Goal: Navigation & Orientation: Find specific page/section

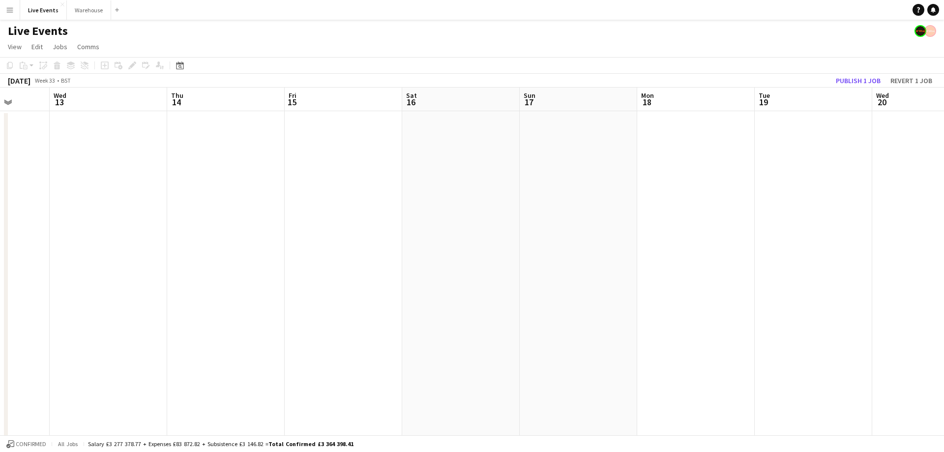
drag, startPoint x: 834, startPoint y: 100, endPoint x: 536, endPoint y: 104, distance: 298.1
click at [531, 104] on app-calendar-viewport "Sun 10 8/8 1 Job Mon 11 Tue 12 Wed 13 Thu 14 Fri 15 Sat 16 Sun 17 Mon 18 Tue 19…" at bounding box center [472, 375] width 944 height 574
drag, startPoint x: 835, startPoint y: 104, endPoint x: 493, endPoint y: 117, distance: 342.1
click at [493, 117] on app-calendar-viewport "Tue 12 Wed 13 Thu 14 Fri 15 Sat 16 Sun 17 Mon 18 Tue 19 Wed 20 Thu 21 Fri 22 Sa…" at bounding box center [472, 375] width 944 height 574
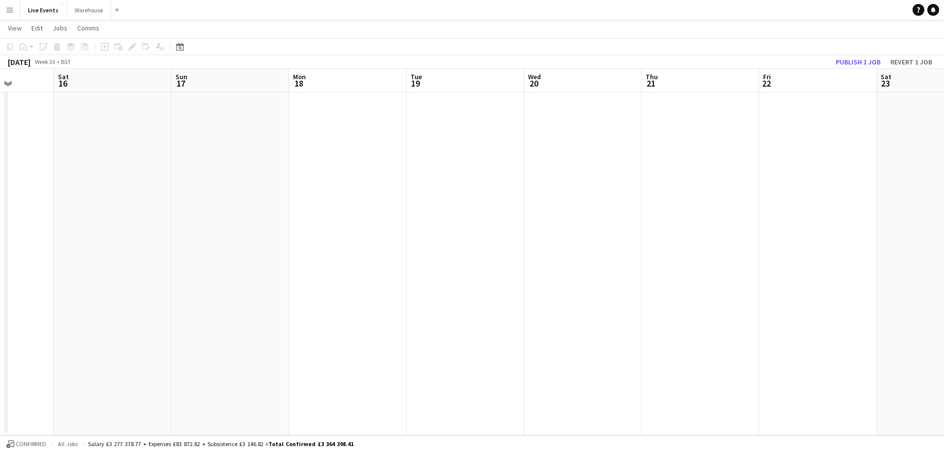
scroll to position [0, 0]
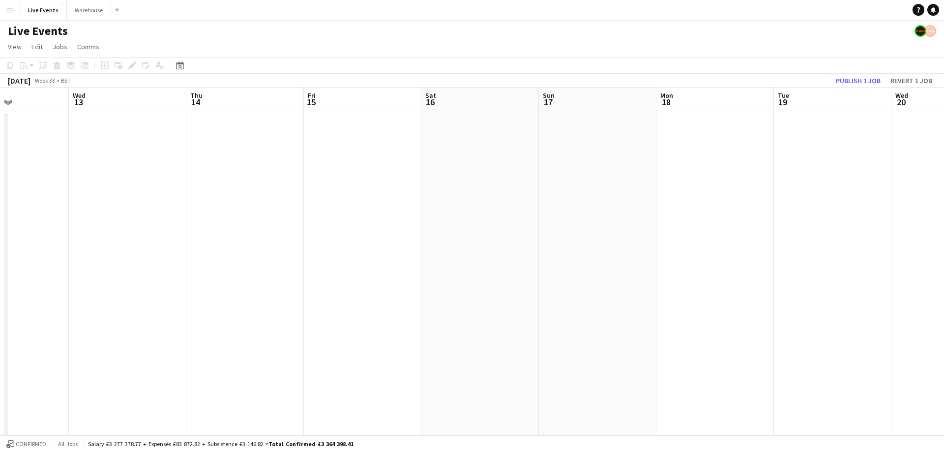
drag, startPoint x: 375, startPoint y: 102, endPoint x: 484, endPoint y: 112, distance: 109.7
click at [791, 94] on app-calendar-viewport "Sun 10 8/8 1 Job Mon 11 Tue 12 Wed 13 Thu 14 Fri 15 Sat 16 Sun 17 Mon 18 Tue 19…" at bounding box center [472, 375] width 944 height 574
drag, startPoint x: 386, startPoint y: 104, endPoint x: 791, endPoint y: 124, distance: 405.8
click at [791, 124] on app-calendar-viewport "Sun 10 8/8 1 Job Mon 11 Tue 12 Wed 13 Thu 14 Fri 15 Sat 16 Sun 17 Mon 18 Tue 19…" at bounding box center [472, 375] width 944 height 574
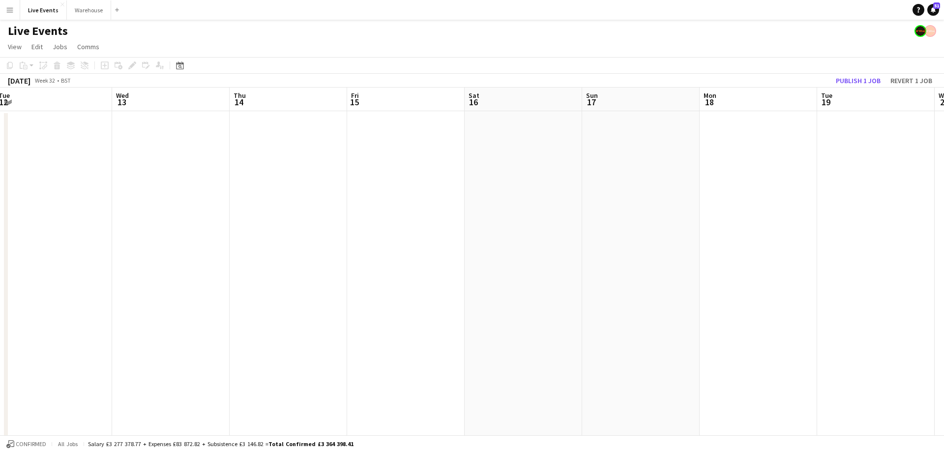
drag, startPoint x: 477, startPoint y: 112, endPoint x: 237, endPoint y: 72, distance: 243.4
click at [135, 66] on app-calendar "Copy Paste Paste Ctrl+V Paste with crew Ctrl+Shift+V Paste linked Job Delete Gr…" at bounding box center [472, 359] width 944 height 604
drag, startPoint x: 430, startPoint y: 112, endPoint x: 485, endPoint y: 105, distance: 55.0
click at [366, 113] on app-calendar-viewport "Mon 11 Tue 12 Wed 13 Thu 14 Fri 15 Sat 16 Sun 17 Mon 18 Tue 19 Wed 20 Thu 21 Fr…" at bounding box center [472, 375] width 944 height 574
drag, startPoint x: 506, startPoint y: 122, endPoint x: 279, endPoint y: 107, distance: 227.3
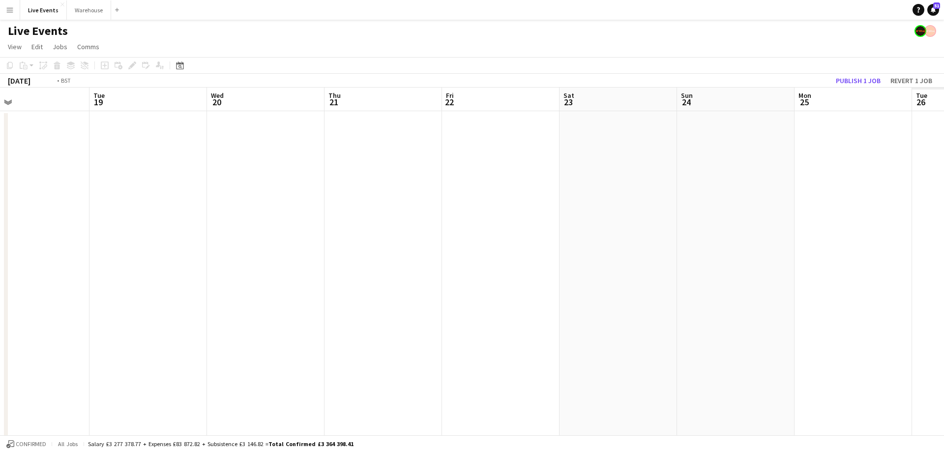
click at [272, 109] on app-calendar-viewport "Thu 14 Fri 15 Sat 16 Sun 17 Mon 18 Tue 19 Wed 20 Thu 21 Fri 22 Sat 23 Sun 24 Mo…" at bounding box center [472, 375] width 944 height 574
click at [395, 98] on app-calendar-viewport "Sat 16 Sun 17 Mon 18 Tue 19 Wed 20 Thu 21 Fri 22 Sat 23 Sun 24 Mon 25 Tue 26 We…" at bounding box center [472, 375] width 944 height 574
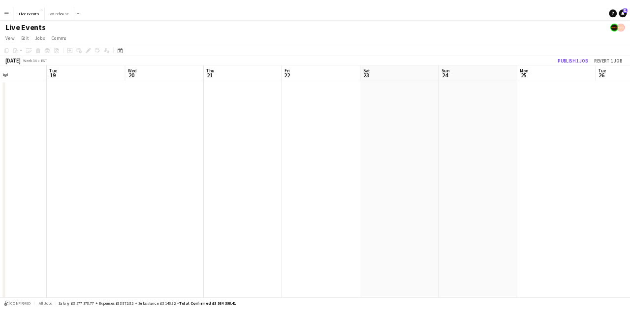
scroll to position [0, 344]
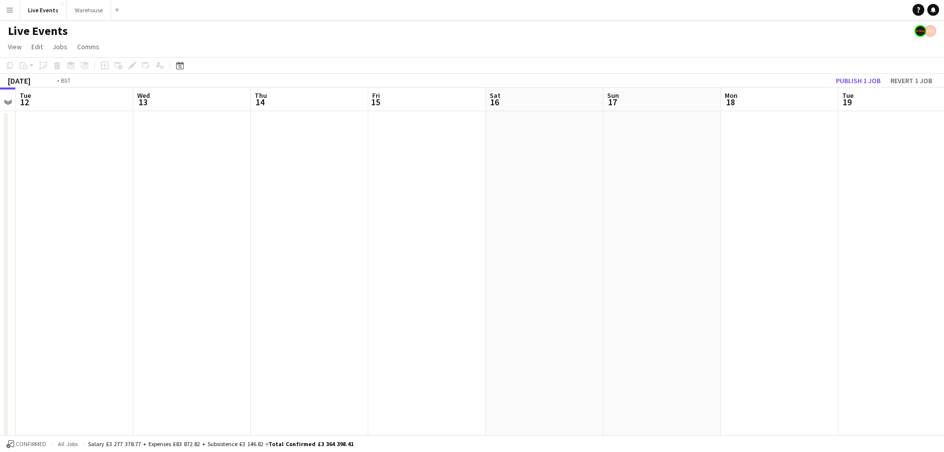
drag, startPoint x: 821, startPoint y: 93, endPoint x: 252, endPoint y: 95, distance: 569.6
click at [243, 98] on app-calendar-viewport "Fri 8 42/42 4 Jobs Sat 9 29/29 3 Jobs Sun 10 8/8 1 Job Mon 11 Tue 12 Wed 13 Thu…" at bounding box center [472, 375] width 944 height 574
drag, startPoint x: 883, startPoint y: 93, endPoint x: 471, endPoint y: 85, distance: 412.8
click at [432, 91] on app-calendar-viewport "Wed 13 Thu 14 Fri 15 Sat 16 Sun 17 Mon 18 Tue 19 Wed 20 Thu 21 Fri 22 Sat 23 Su…" at bounding box center [472, 375] width 944 height 574
drag, startPoint x: 628, startPoint y: 121, endPoint x: 387, endPoint y: 106, distance: 242.0
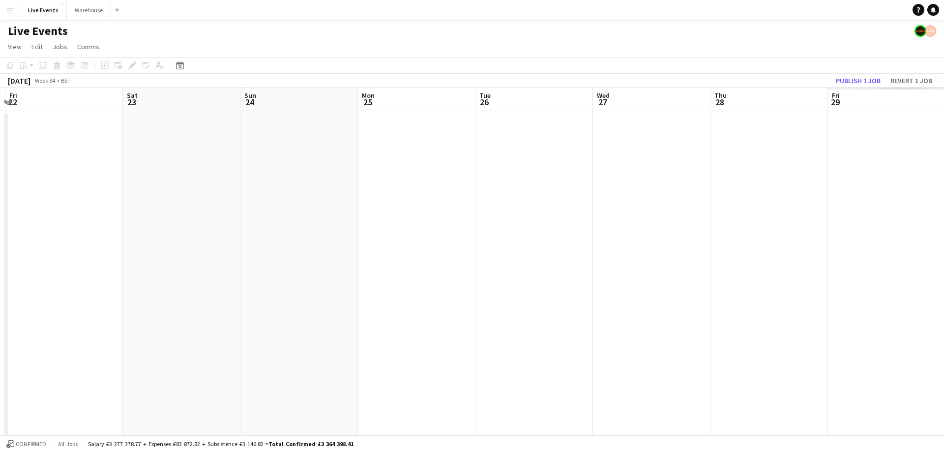
click at [374, 107] on app-calendar-viewport "Sun 17 Mon 18 Tue 19 Wed 20 Thu 21 Fri 22 Sat 23 Sun 24 Mon 25 Tue 26 Wed 27 Th…" at bounding box center [472, 375] width 944 height 574
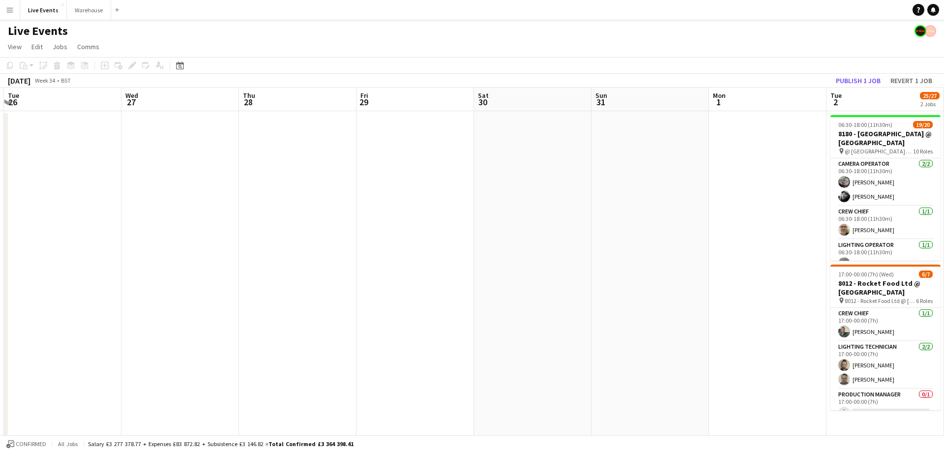
drag, startPoint x: 703, startPoint y: 111, endPoint x: 269, endPoint y: 111, distance: 434.3
click at [258, 115] on app-calendar-viewport "Wed 20 Thu 21 Fri 22 Sat 23 Sun 24 Mon 25 Tue 26 Wed 27 Thu 28 Fri 29 Sat 30 Su…" at bounding box center [472, 375] width 944 height 574
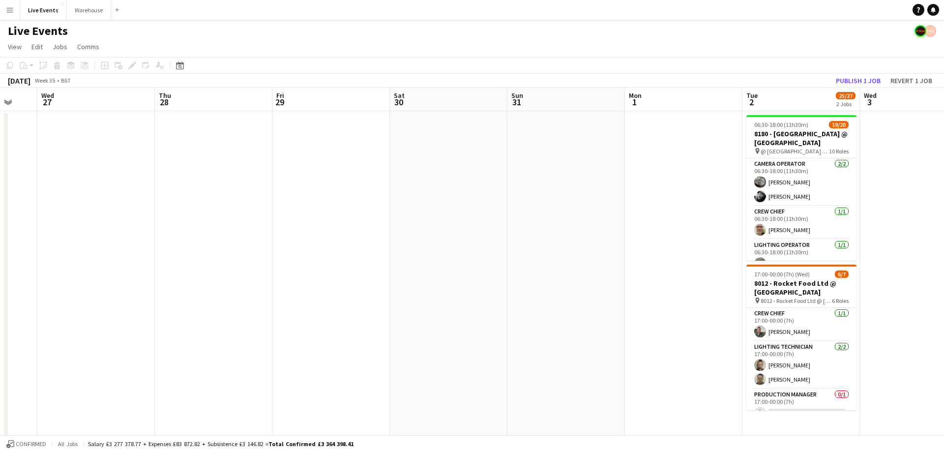
drag, startPoint x: 725, startPoint y: 101, endPoint x: 396, endPoint y: 122, distance: 329.3
click at [396, 122] on app-calendar-viewport "Sat 23 Sun 24 Mon 25 Tue 26 Wed 27 Thu 28 Fri 29 Sat 30 Sun 31 Mon 1 Tue 2 25/2…" at bounding box center [472, 375] width 944 height 574
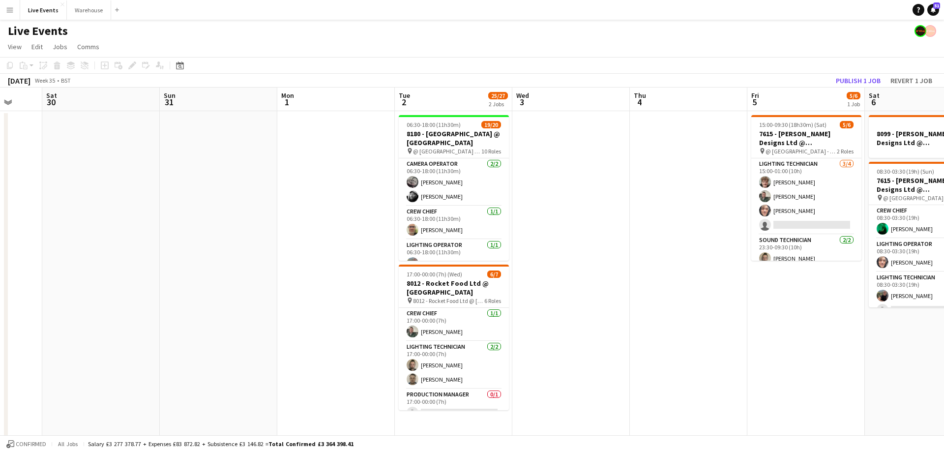
drag, startPoint x: 741, startPoint y: 95, endPoint x: 397, endPoint y: 157, distance: 349.9
click at [394, 157] on app-calendar-viewport "Wed 27 Thu 28 Fri 29 Sat 30 Sun 31 Mon 1 Tue 2 25/27 2 Jobs Wed 3 Thu 4 Fri 5 5…" at bounding box center [472, 375] width 944 height 574
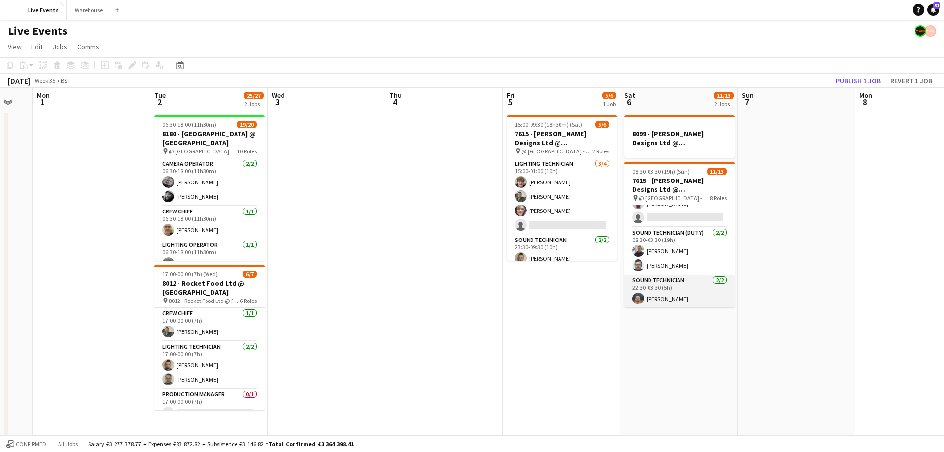
scroll to position [237, 0]
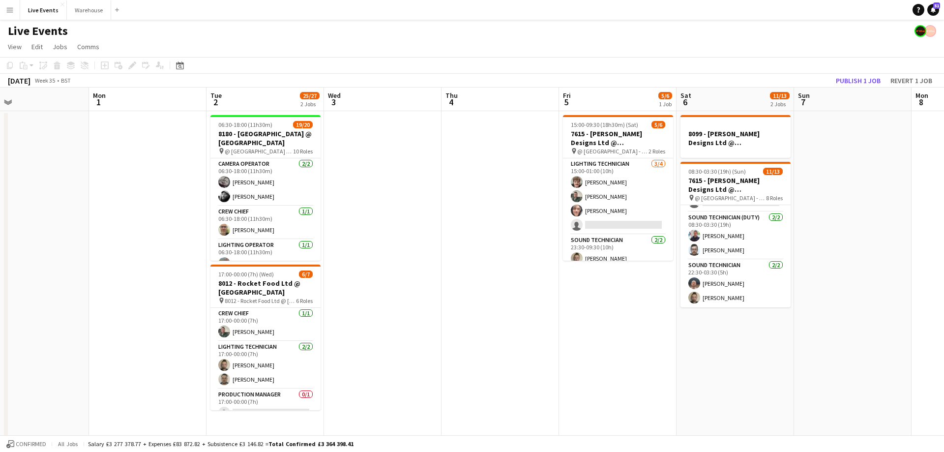
drag, startPoint x: 219, startPoint y: 99, endPoint x: 621, endPoint y: 111, distance: 402.0
click at [621, 111] on app-calendar-viewport "Fri 29 Sat 30 Sun 31 Mon 1 Tue 2 25/27 2 Jobs Wed 3 Thu 4 Fri 5 5/6 1 Job Sat 6…" at bounding box center [472, 375] width 944 height 574
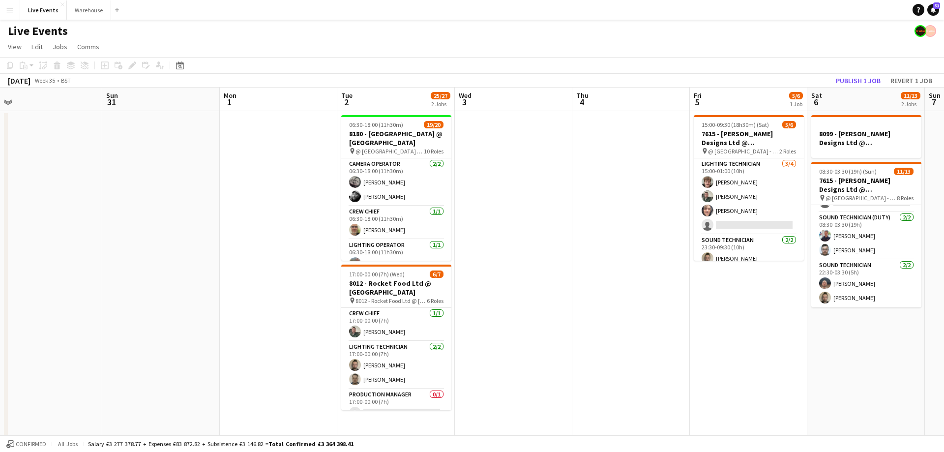
drag, startPoint x: 601, startPoint y: 105, endPoint x: 389, endPoint y: 93, distance: 212.3
click at [391, 93] on app-calendar-viewport "Tue 26 Wed 27 Thu 28 Fri 29 Sat 30 Sun 31 Mon 1 Tue 2 25/27 2 Jobs Wed 3 Thu 4 …" at bounding box center [472, 375] width 944 height 574
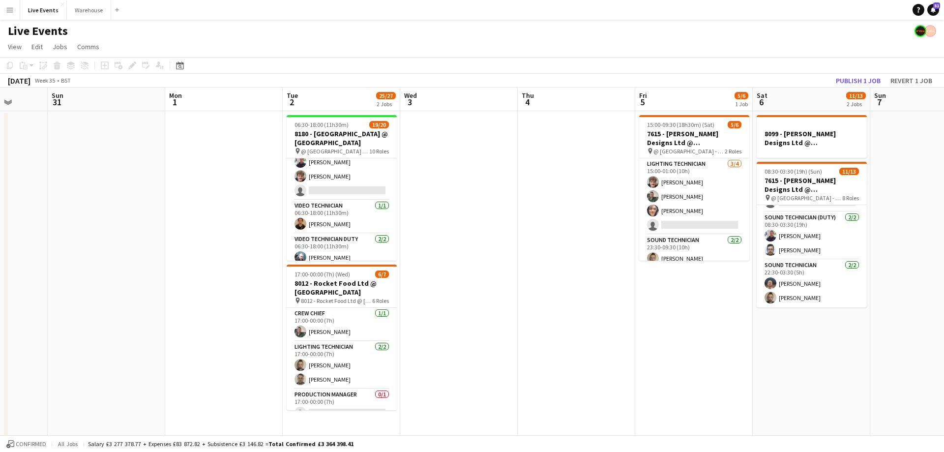
scroll to position [0, 375]
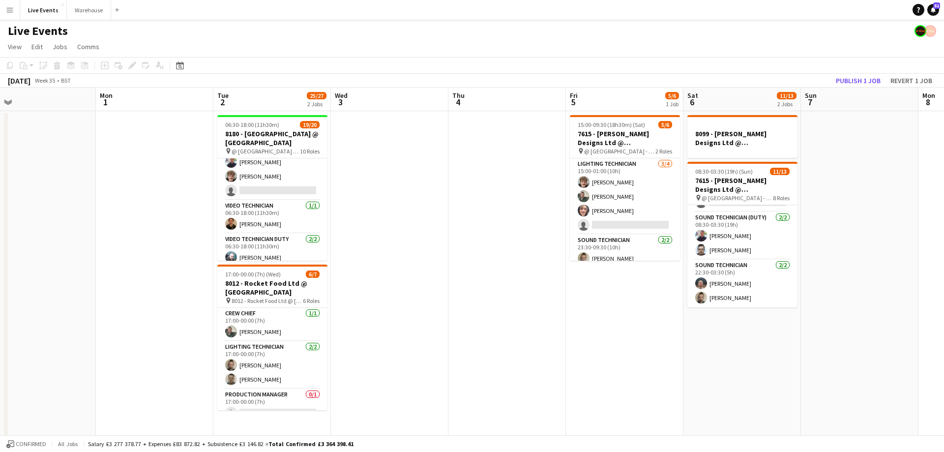
drag, startPoint x: 730, startPoint y: 102, endPoint x: 613, endPoint y: 111, distance: 117.4
click at [613, 110] on app-calendar-viewport "Thu 28 Fri 29 Sat 30 Sun 31 Mon 1 Tue 2 25/27 2 Jobs Wed 3 Thu 4 Fri 5 5/6 1 Jo…" at bounding box center [472, 375] width 944 height 574
